Goal: Find specific page/section: Find specific page/section

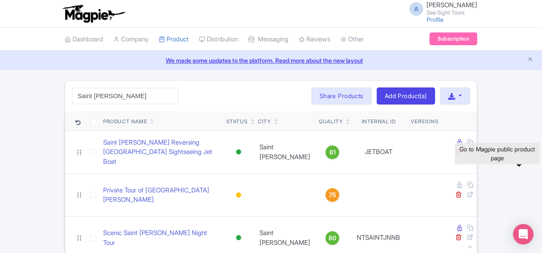
scroll to position [43, 0]
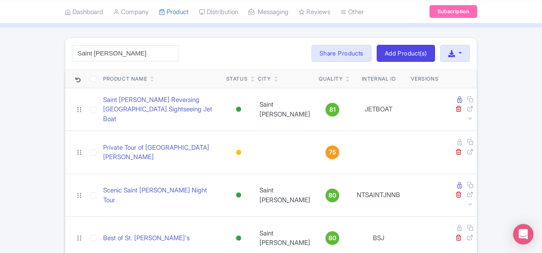
click at [130, 45] on div "Saint [PERSON_NAME] Search Bulk Actions [GEOGRAPHIC_DATA] Add to Collection Sha…" at bounding box center [271, 53] width 412 height 31
click at [72, 46] on input "Saint [PERSON_NAME]" at bounding box center [125, 53] width 107 height 16
paste input "[GEOGRAPHIC_DATA]"
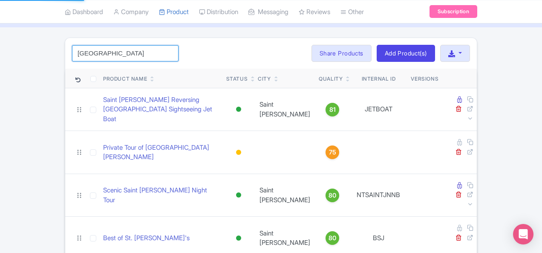
scroll to position [0, 0]
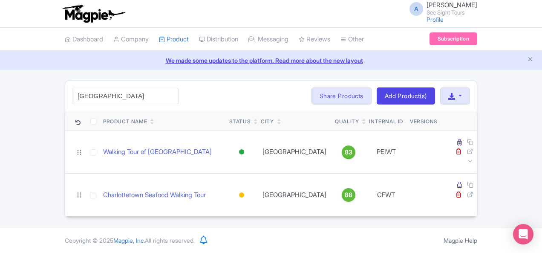
click at [69, 87] on div "Charlottetown Search Bulk Actions [GEOGRAPHIC_DATA] Add to Collection Share Pro…" at bounding box center [271, 96] width 412 height 31
click at [72, 90] on input "[GEOGRAPHIC_DATA]" at bounding box center [125, 96] width 107 height 16
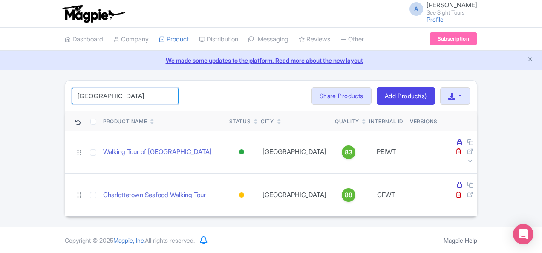
paste input "[GEOGRAPHIC_DATA]"
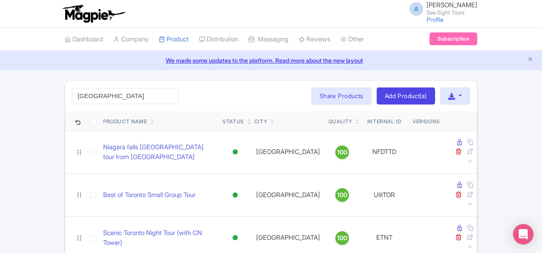
scroll to position [320, 0]
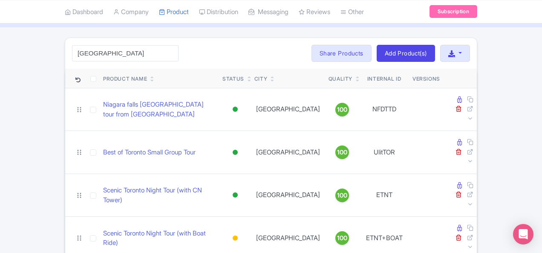
scroll to position [382, 0]
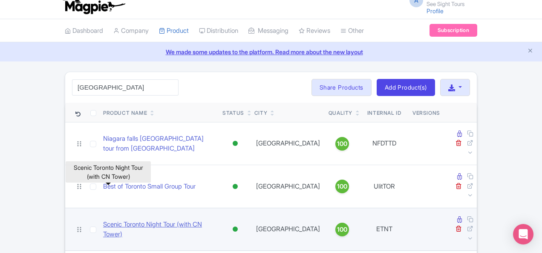
scroll to position [0, 0]
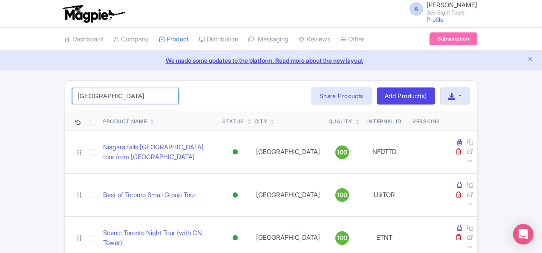
click at [101, 102] on input "[GEOGRAPHIC_DATA]" at bounding box center [125, 96] width 107 height 16
paste input "HHFWT"
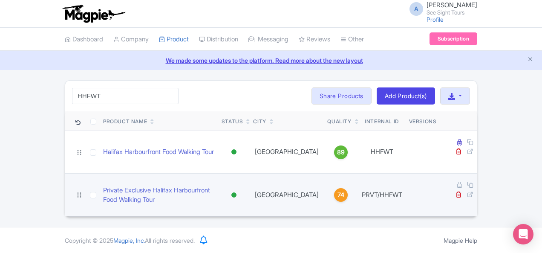
click at [440, 174] on td at bounding box center [423, 194] width 35 height 43
click at [474, 191] on icon at bounding box center [470, 194] width 6 height 6
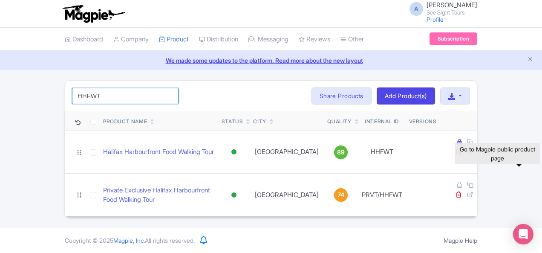
click at [98, 92] on input "HHFWT" at bounding box center [125, 96] width 107 height 16
paste input "Maritime Museum"
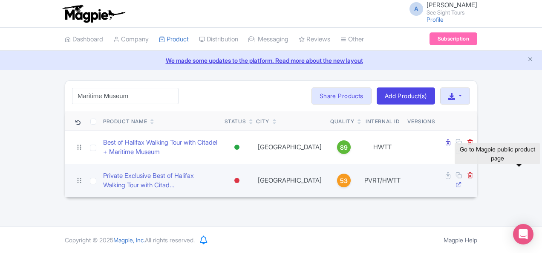
click at [462, 181] on icon at bounding box center [459, 184] width 6 height 6
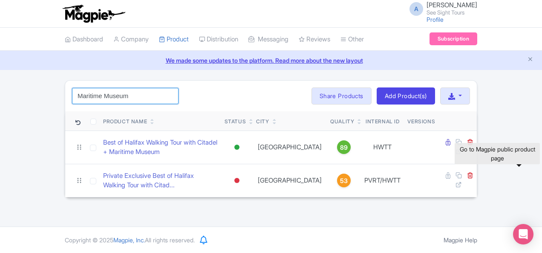
click at [99, 101] on input "Maritime Museum" at bounding box center [125, 96] width 107 height 16
paste input "ontreal"
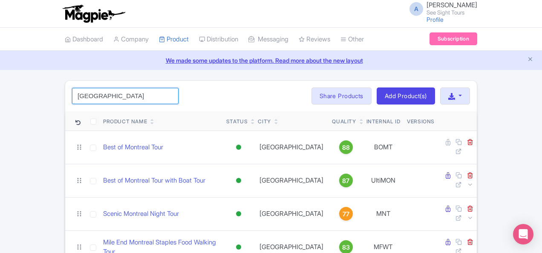
click at [83, 96] on input "[GEOGRAPHIC_DATA]" at bounding box center [125, 96] width 107 height 16
paste input "Scenic Montreal Night Exclusive Private Tour"
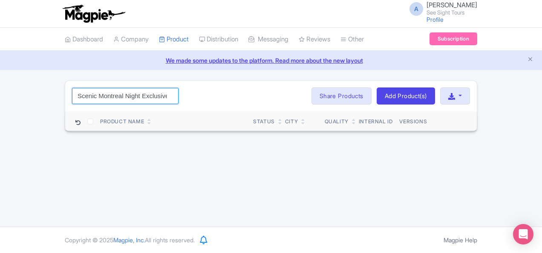
click at [72, 88] on input "Scenic Montreal Night Exclusive Private Tour" at bounding box center [125, 96] width 107 height 16
paste input "[GEOGRAPHIC_DATA]"
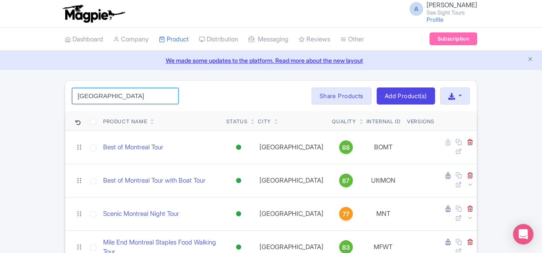
click at [72, 97] on input "[GEOGRAPHIC_DATA]" at bounding box center [125, 96] width 107 height 16
paste input "UNFT"
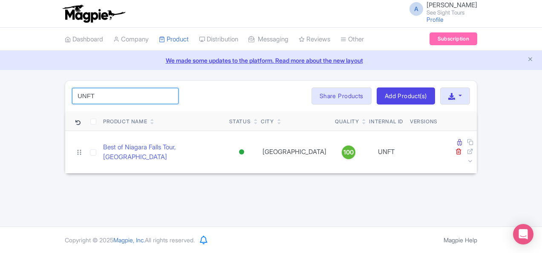
click at [84, 95] on input "UNFT" at bounding box center [125, 96] width 107 height 16
paste input "Best of Ottawa Exclusive Private Tour"
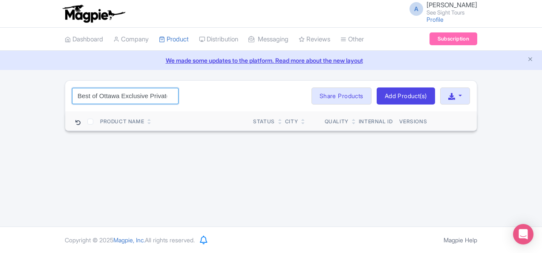
click at [82, 92] on input "Best of Ottawa Exclusive Private Tour" at bounding box center [125, 96] width 107 height 16
paste input "[GEOGRAPHIC_DATA]"
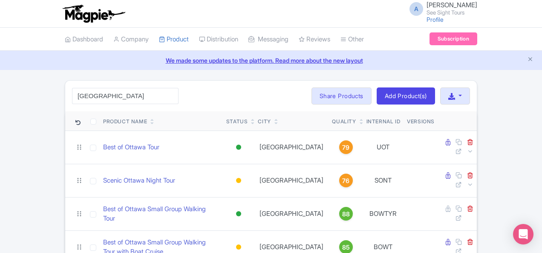
click at [238, 89] on div "[GEOGRAPHIC_DATA] Search Bulk Actions [GEOGRAPHIC_DATA] Add to Collection Share…" at bounding box center [271, 96] width 412 height 31
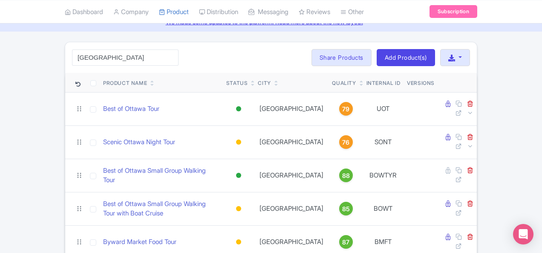
scroll to position [51, 0]
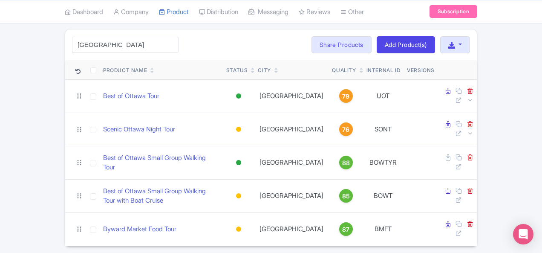
click at [78, 35] on div "[GEOGRAPHIC_DATA] Search Bulk Actions [GEOGRAPHIC_DATA] Add to Collection Share…" at bounding box center [271, 44] width 412 height 31
click at [78, 39] on input "[GEOGRAPHIC_DATA]" at bounding box center [125, 45] width 107 height 16
paste input "[GEOGRAPHIC_DATA]"
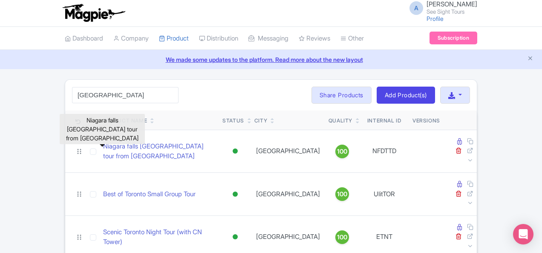
scroll to position [0, 0]
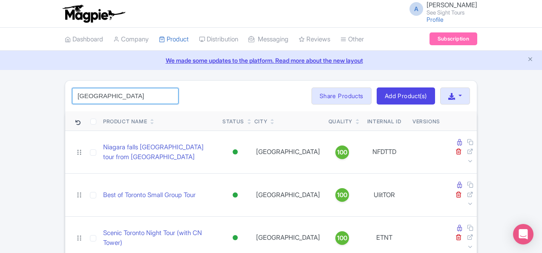
click at [91, 88] on input "[GEOGRAPHIC_DATA]" at bounding box center [125, 96] width 107 height 16
paste input "PRVT/UlitTOR"
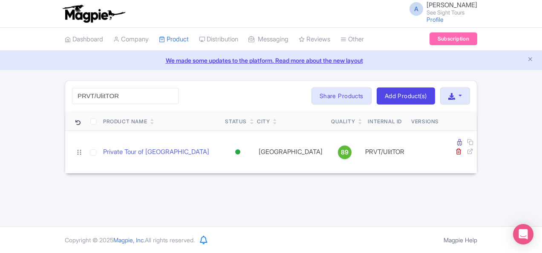
click at [404, 13] on div "A [PERSON_NAME] See Sight Tours Profile Users Settings Sign out" at bounding box center [271, 14] width 413 height 24
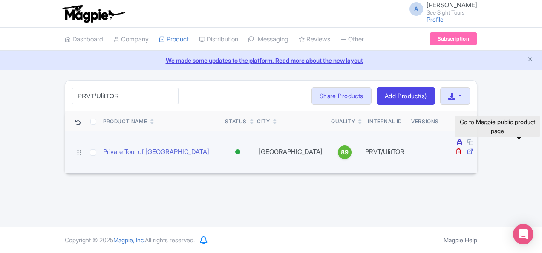
click at [474, 148] on icon at bounding box center [470, 151] width 6 height 6
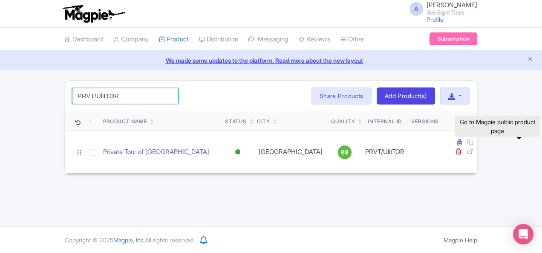
click at [72, 98] on input "PRVT/UlitTOR" at bounding box center [125, 96] width 107 height 16
paste input "tiMON"
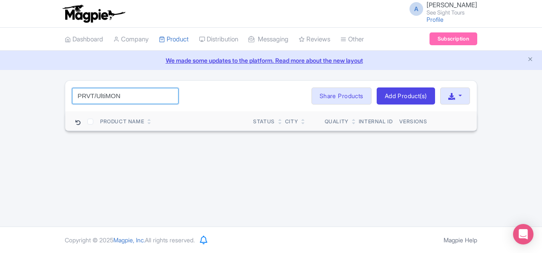
drag, startPoint x: 37, startPoint y: 94, endPoint x: 0, endPoint y: 94, distance: 37.1
click at [60, 94] on div "PRVT/UltiMON Search Bulk Actions [GEOGRAPHIC_DATA] Add to Collection Share Prod…" at bounding box center [271, 105] width 423 height 51
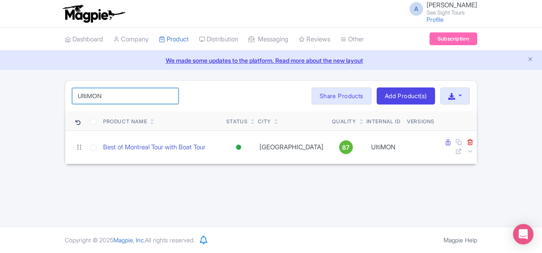
click at [88, 92] on input "UltiMON" at bounding box center [125, 96] width 107 height 16
paste input "[GEOGRAPHIC_DATA]"
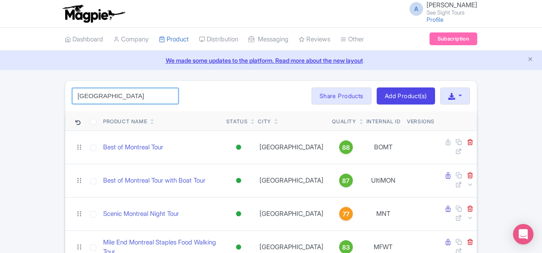
click at [90, 96] on input "[GEOGRAPHIC_DATA]" at bounding box center [125, 96] width 107 height 16
paste input "PS3RW2"
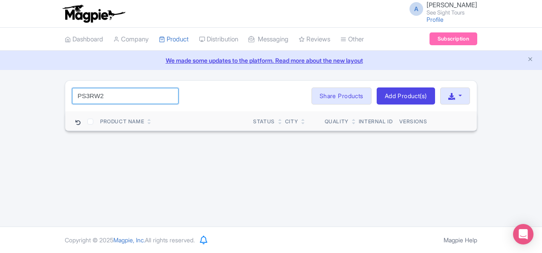
click at [72, 92] on input "PS3RW2" at bounding box center [125, 96] width 107 height 16
paste input "[GEOGRAPHIC_DATA]"
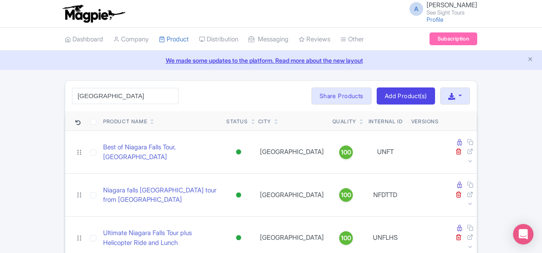
scroll to position [210, 0]
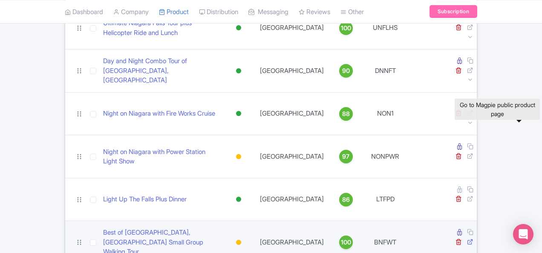
click at [474, 238] on icon at bounding box center [470, 241] width 6 height 6
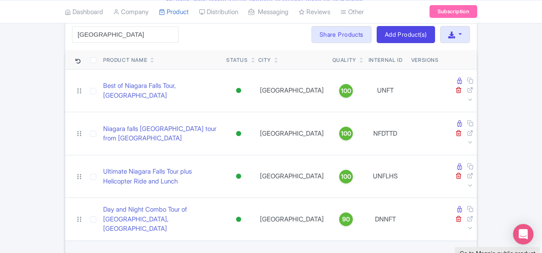
scroll to position [0, 0]
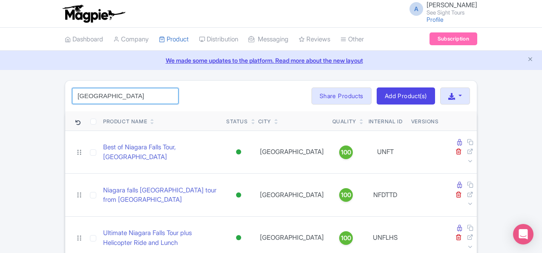
click at [87, 96] on input "[GEOGRAPHIC_DATA]" at bounding box center [125, 96] width 107 height 16
paste input "[GEOGRAPHIC_DATA]"
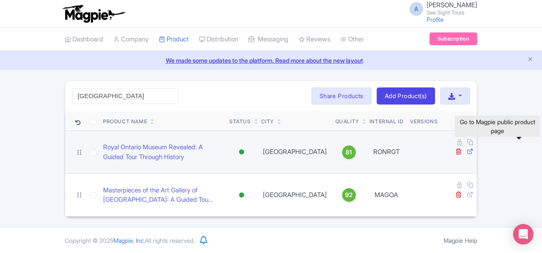
click at [474, 148] on icon at bounding box center [470, 151] width 6 height 6
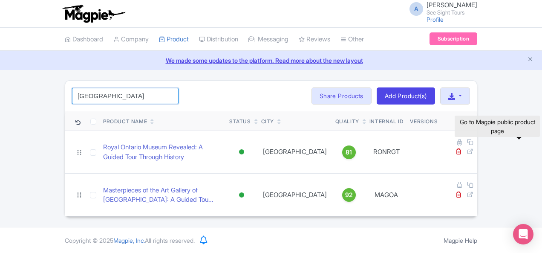
click at [72, 96] on input "[GEOGRAPHIC_DATA]" at bounding box center [125, 96] width 107 height 16
paste input "Seafood"
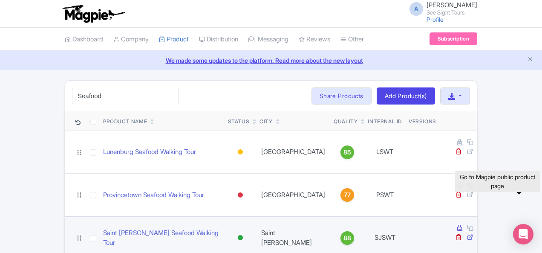
click at [474, 234] on icon at bounding box center [470, 237] width 6 height 6
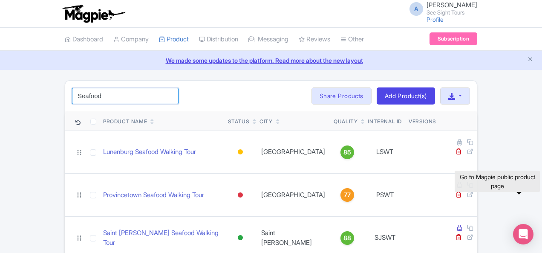
click at [91, 93] on input "Seafood" at bounding box center [125, 96] width 107 height 16
paste input "JWT"
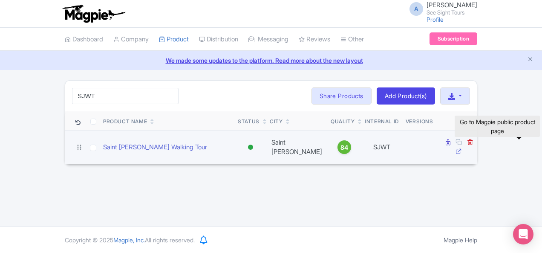
click at [462, 148] on icon at bounding box center [459, 151] width 6 height 6
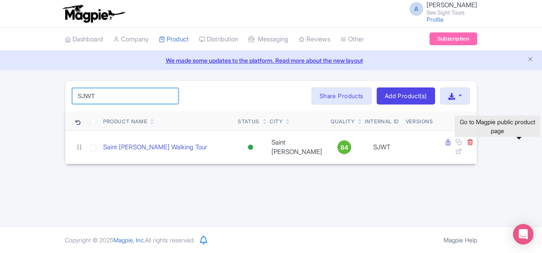
click at [72, 96] on input "SJWT" at bounding box center [125, 96] width 107 height 16
paste input "VIC"
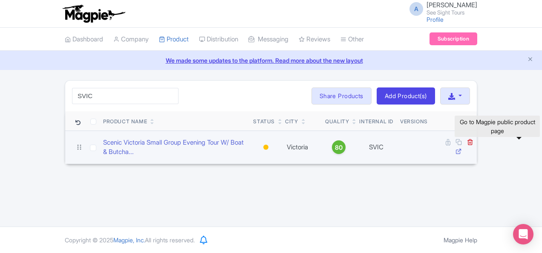
click at [462, 148] on icon at bounding box center [459, 151] width 6 height 6
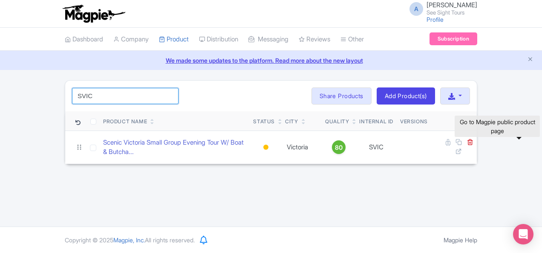
click at [76, 96] on input "SVIC" at bounding box center [125, 96] width 107 height 16
paste input "TT"
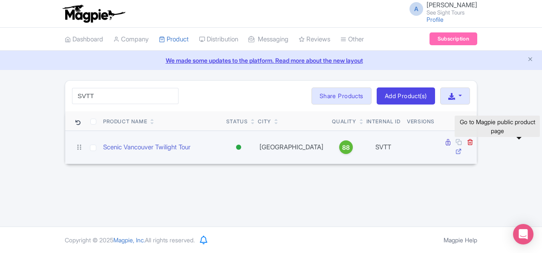
click at [462, 148] on icon at bounding box center [459, 151] width 6 height 6
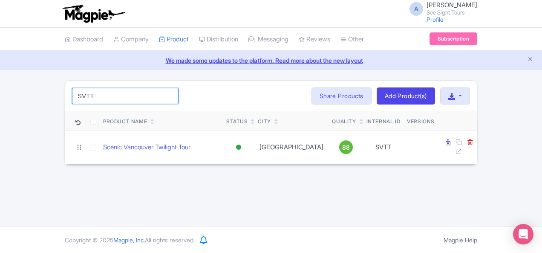
click at [73, 91] on input "SVTT" at bounding box center [125, 96] width 107 height 16
paste input "The Canuck Culinary Crawl"
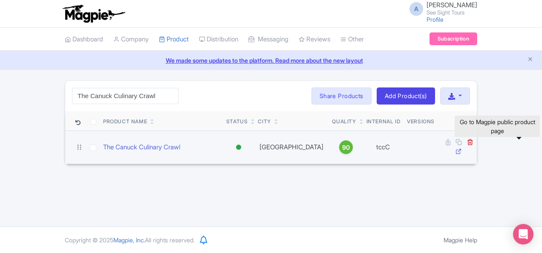
click at [462, 148] on icon at bounding box center [459, 151] width 6 height 6
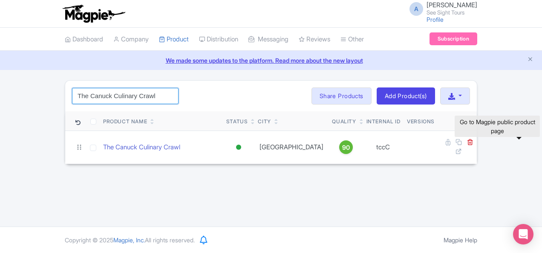
click at [82, 91] on input "The Canuck Culinary Crawl" at bounding box center [125, 96] width 107 height 16
paste input "oronto City Tour"
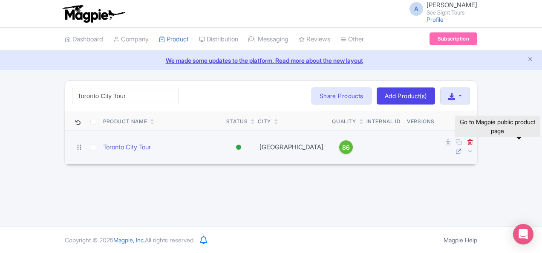
click at [462, 148] on icon at bounding box center [459, 151] width 6 height 6
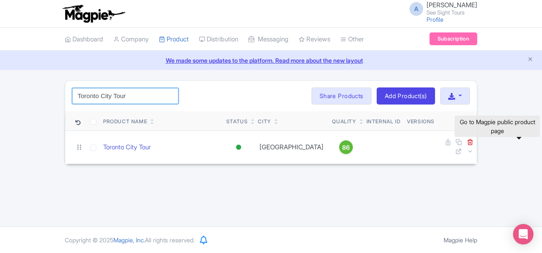
click at [90, 94] on input "Toronto City Tour" at bounding box center [125, 96] width 107 height 16
paste input "WTWBC"
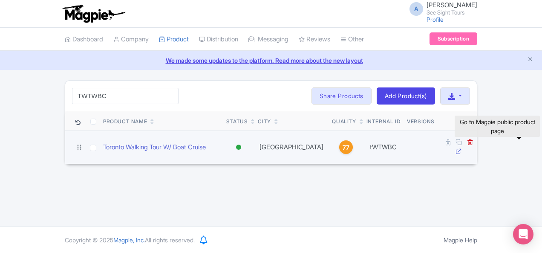
click at [462, 148] on icon at bounding box center [459, 151] width 6 height 6
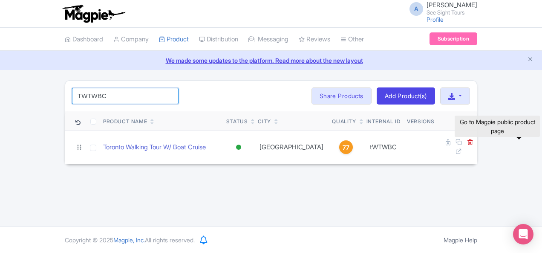
click at [72, 95] on input "TWTWBC" at bounding box center [125, 96] width 107 height 16
paste input "CNT"
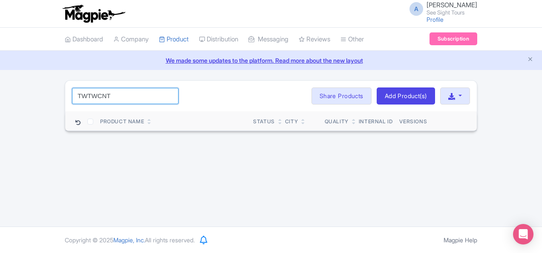
click at [72, 91] on input "TWTWCNT" at bounding box center [125, 96] width 107 height 16
paste input "[GEOGRAPHIC_DATA]"
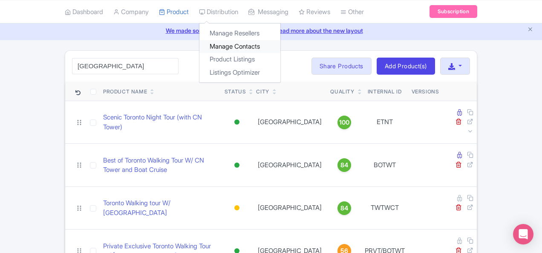
scroll to position [43, 0]
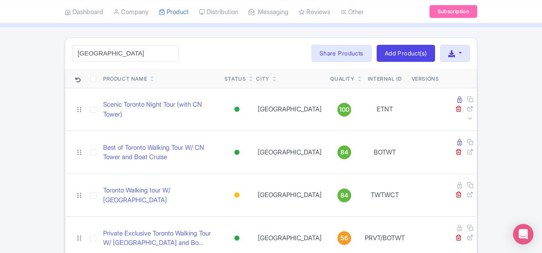
click at [223, 62] on div "CN Tower Search Bulk Actions [GEOGRAPHIC_DATA] Add to Collection Share Products…" at bounding box center [271, 53] width 412 height 31
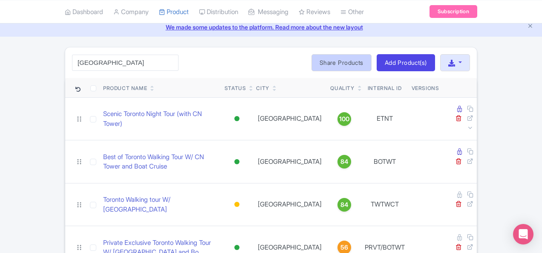
scroll to position [51, 0]
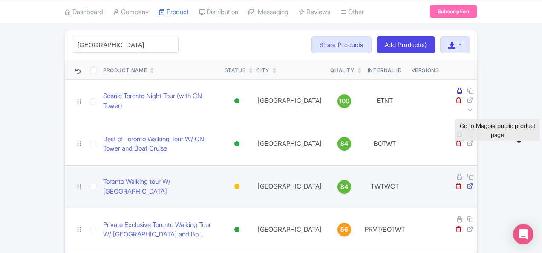
click at [474, 182] on icon at bounding box center [470, 185] width 6 height 6
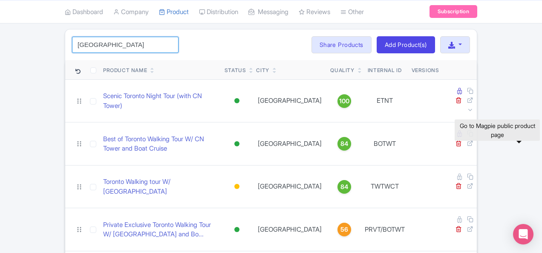
click at [82, 45] on input "[GEOGRAPHIC_DATA]" at bounding box center [125, 45] width 107 height 16
paste input "UNFLHS"
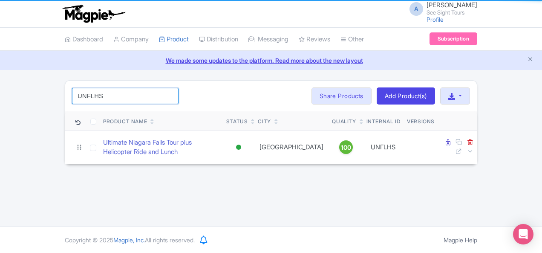
scroll to position [0, 0]
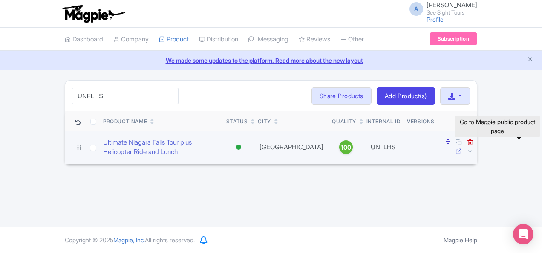
click at [462, 148] on icon at bounding box center [459, 151] width 6 height 6
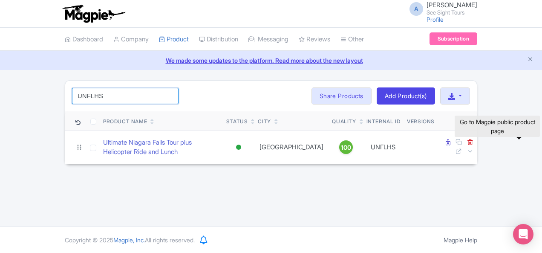
click at [72, 91] on input "UNFLHS" at bounding box center [125, 96] width 107 height 16
paste input "K"
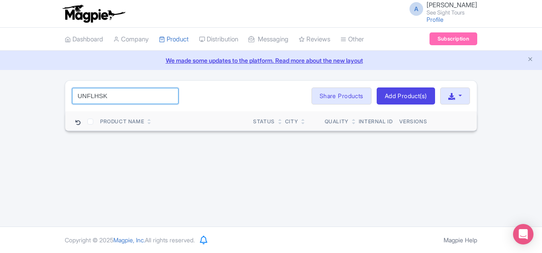
click at [72, 100] on input "UNFLHSK" at bounding box center [125, 96] width 107 height 16
paste input "T"
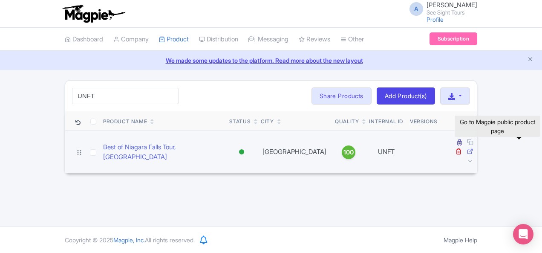
click at [474, 148] on icon at bounding box center [470, 151] width 6 height 6
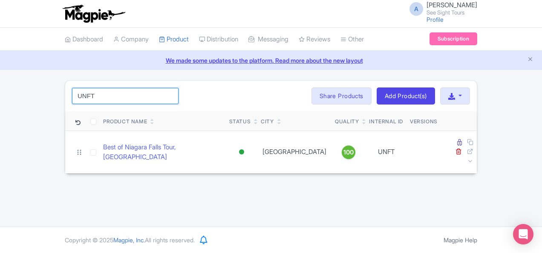
click at [72, 88] on input "UNFT" at bounding box center [125, 96] width 107 height 16
paste input "O"
click button "Search" at bounding box center [0, 0] width 0 height 0
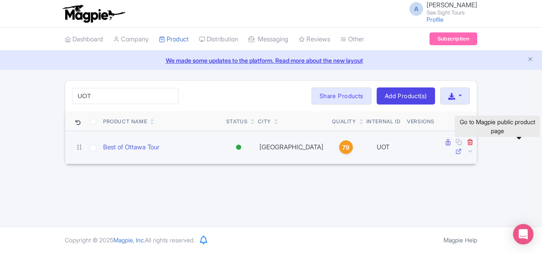
click at [462, 148] on icon at bounding box center [459, 151] width 6 height 6
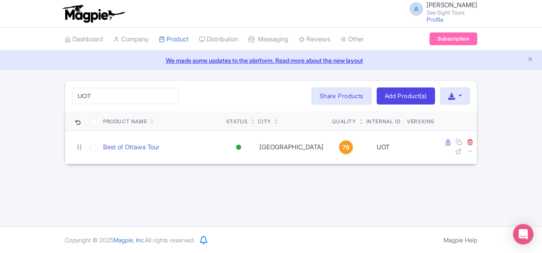
click at [93, 85] on div "UOT Search Bulk Actions [GEOGRAPHIC_DATA] Add to Collection Share Products Add …" at bounding box center [271, 96] width 412 height 31
click at [78, 98] on input "UOT" at bounding box center [125, 96] width 107 height 16
paste input "SACAN"
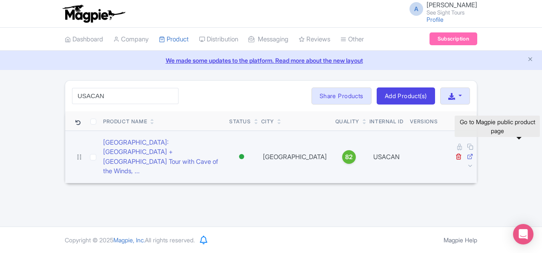
click at [474, 153] on icon at bounding box center [470, 156] width 6 height 6
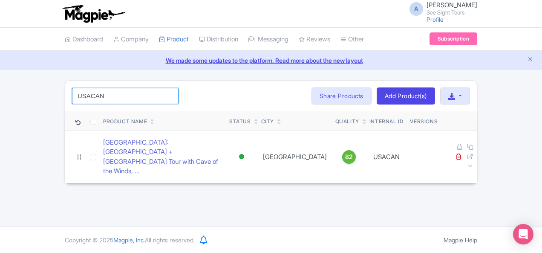
click at [72, 96] on input "USACAN" at bounding box center [125, 96] width 107 height 16
paste input "INTJNNBBOAT"
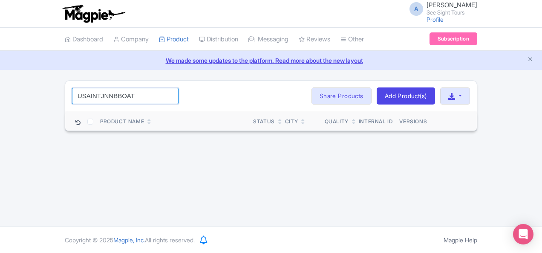
click at [72, 98] on input "USAINTJNNBBOAT" at bounding box center [125, 96] width 107 height 16
paste input "Best of Saint [PERSON_NAME] Tour"
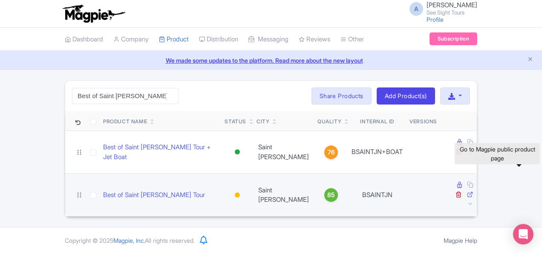
click at [474, 191] on icon at bounding box center [470, 194] width 6 height 6
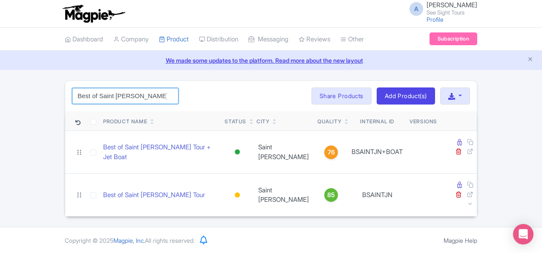
click at [93, 100] on input "Best of Saint [PERSON_NAME] Tour" at bounding box center [125, 96] width 107 height 16
paste input "UlitTOR"
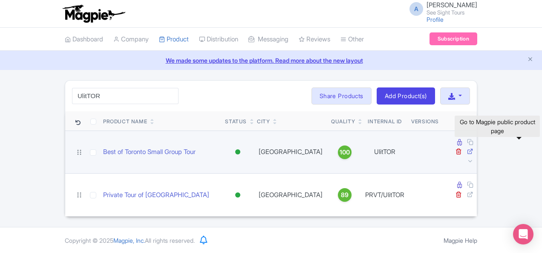
click at [474, 148] on icon at bounding box center [470, 151] width 6 height 6
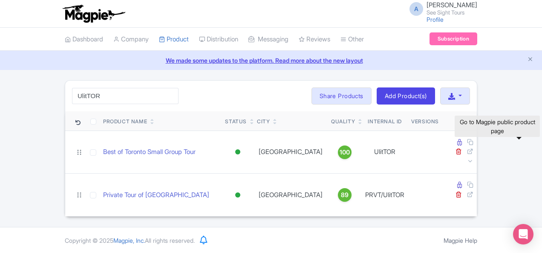
click at [467, 147] on link at bounding box center [470, 151] width 6 height 8
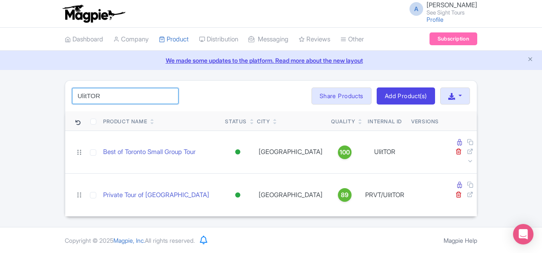
click at [72, 103] on input "UlitTOR" at bounding box center [125, 96] width 107 height 16
paste input "tiMON"
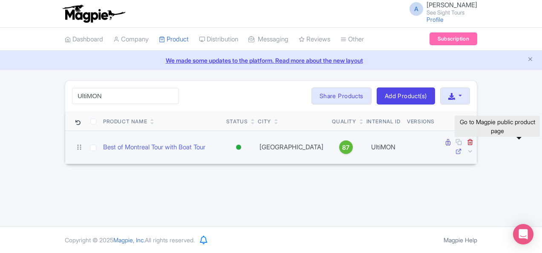
click at [462, 148] on icon at bounding box center [459, 151] width 6 height 6
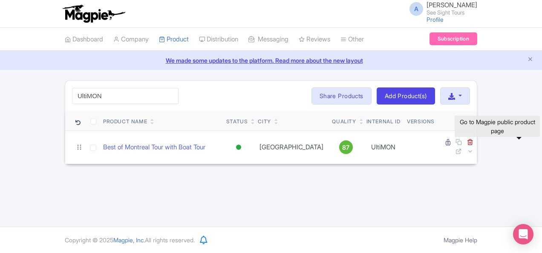
click at [72, 86] on div "UltiMON Search Bulk Actions [GEOGRAPHIC_DATA] Add to Collection Share Products …" at bounding box center [271, 96] width 412 height 31
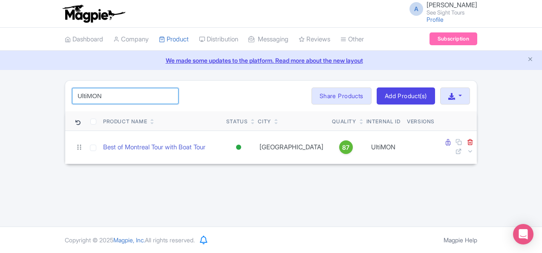
click at [74, 89] on input "UltiMON" at bounding box center [125, 96] width 107 height 16
paste input "VFCWT"
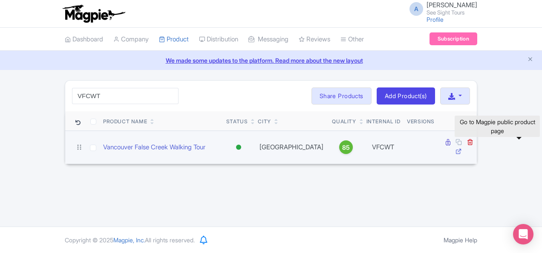
click at [462, 148] on icon at bounding box center [459, 151] width 6 height 6
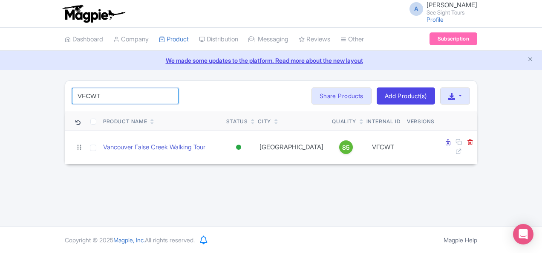
click at [72, 89] on input "VFCWT" at bounding box center [125, 96] width 107 height 16
paste input "GF"
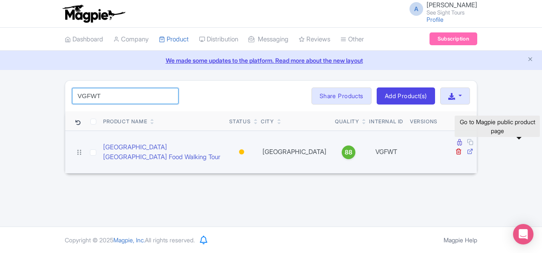
type input "VGFWT"
click at [474, 148] on icon at bounding box center [470, 151] width 6 height 6
